Goal: Task Accomplishment & Management: Manage account settings

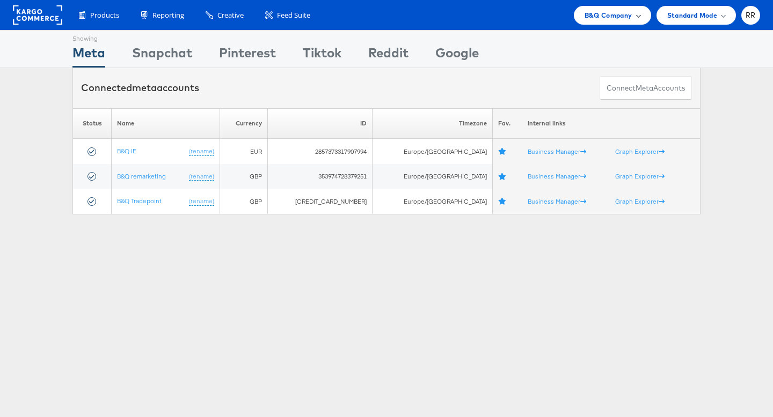
click at [614, 13] on span "B&Q Company" at bounding box center [608, 15] width 48 height 11
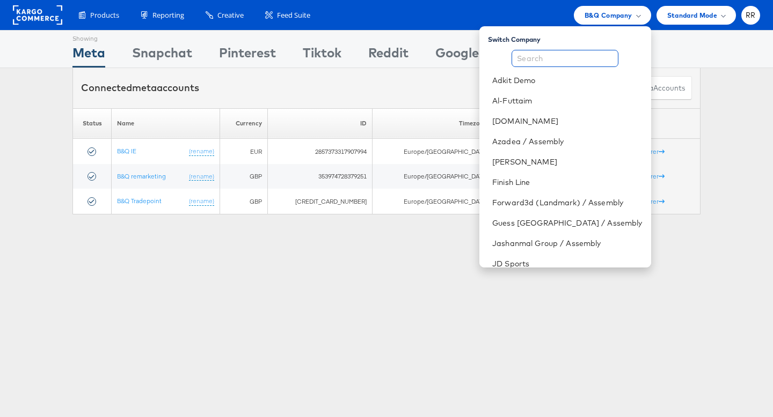
click at [603, 63] on input "text" at bounding box center [564, 58] width 107 height 17
type input "e"
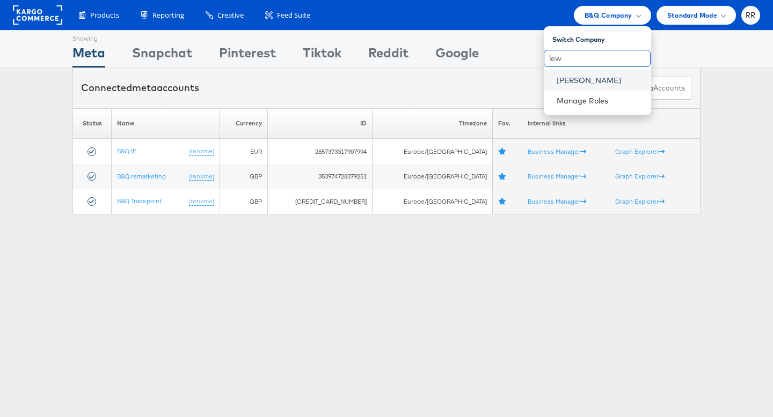
type input "lew"
click at [610, 83] on link "John Lewis" at bounding box center [599, 80] width 86 height 11
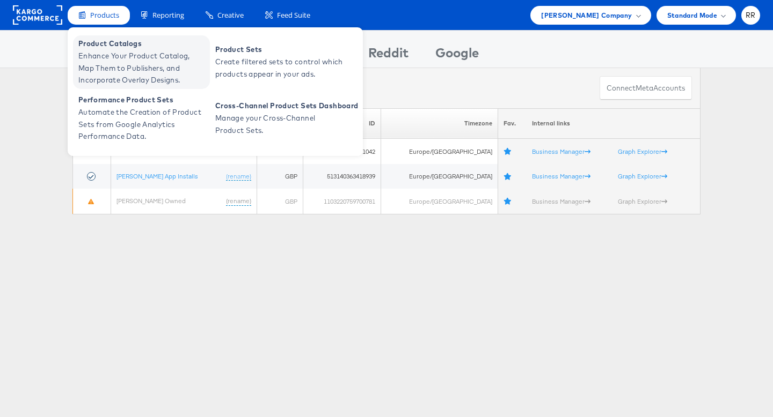
click at [109, 46] on span "Product Catalogs" at bounding box center [142, 44] width 129 height 12
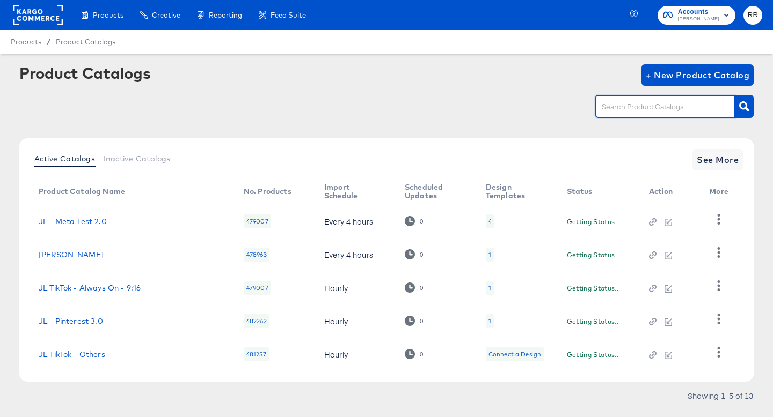
click at [620, 103] on input "text" at bounding box center [656, 107] width 114 height 12
type input "3"
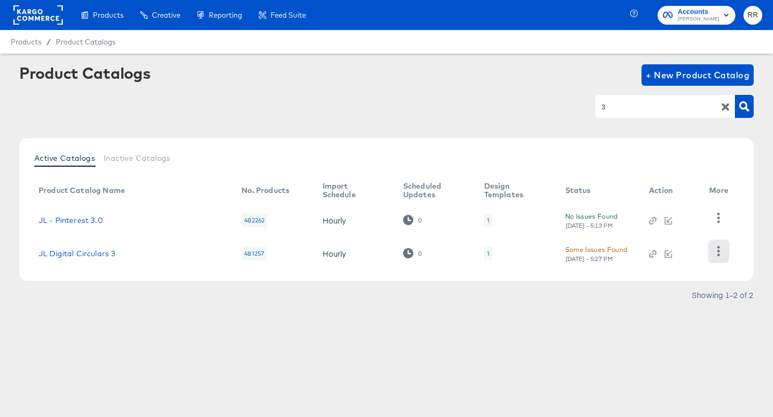
click at [718, 253] on icon "button" at bounding box center [718, 251] width 10 height 10
click at [719, 258] on button "button" at bounding box center [718, 251] width 19 height 21
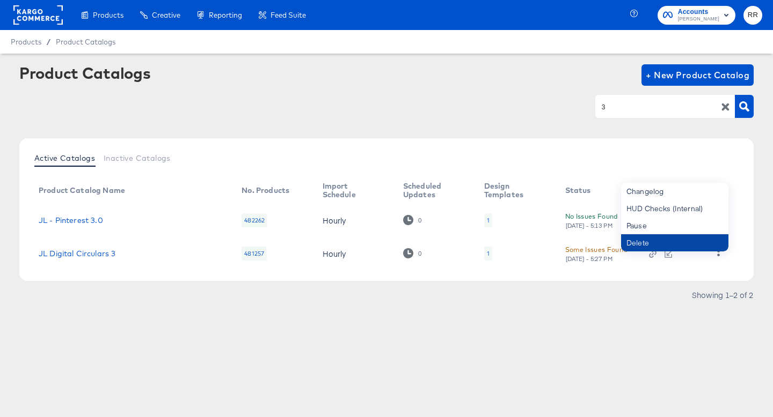
click at [652, 244] on div "Delete" at bounding box center [674, 242] width 107 height 17
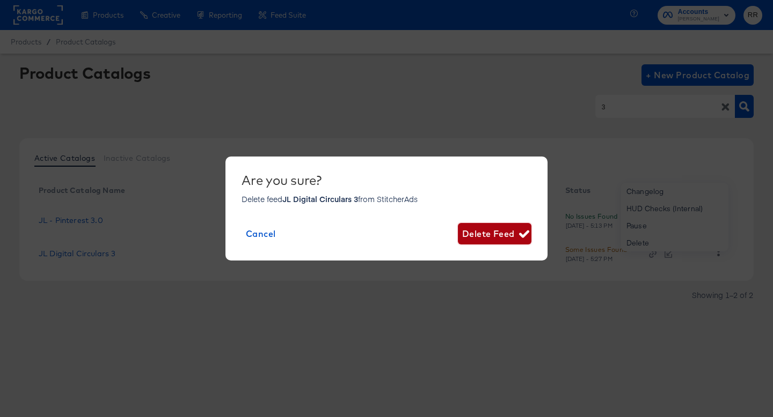
click at [494, 237] on span "Delete Feed" at bounding box center [494, 233] width 65 height 15
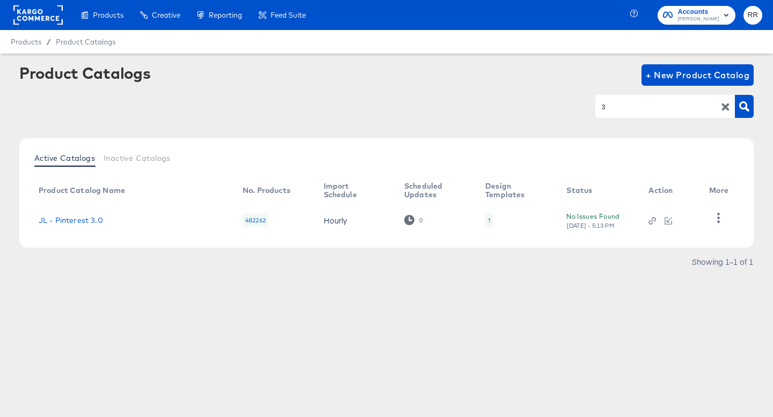
click at [37, 9] on rect at bounding box center [37, 14] width 49 height 19
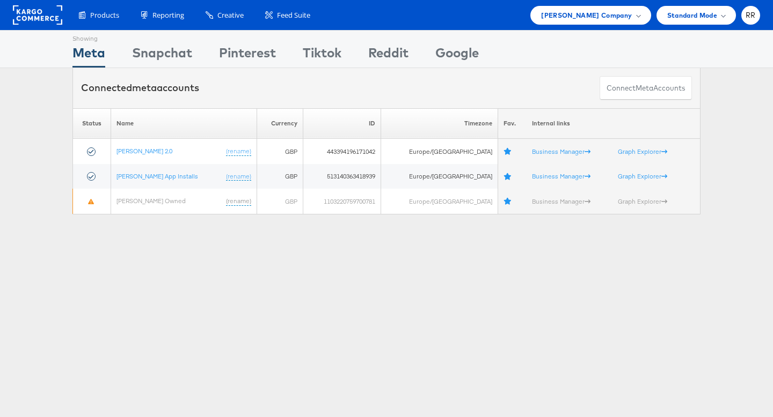
click at [39, 7] on rect at bounding box center [37, 14] width 49 height 19
